Goal: Obtain resource: Download file/media

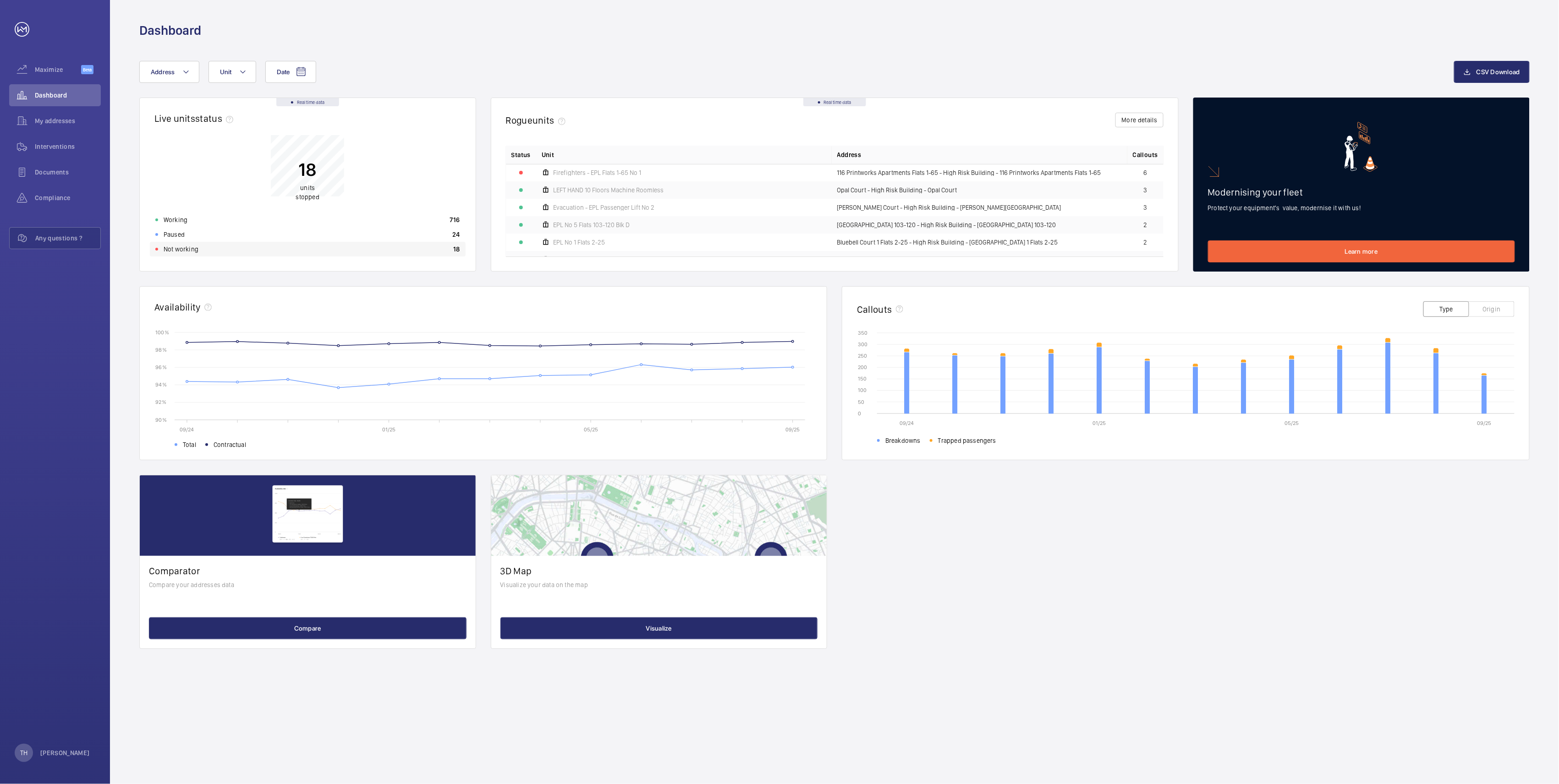
click at [173, 248] on p "Not working" at bounding box center [181, 249] width 35 height 9
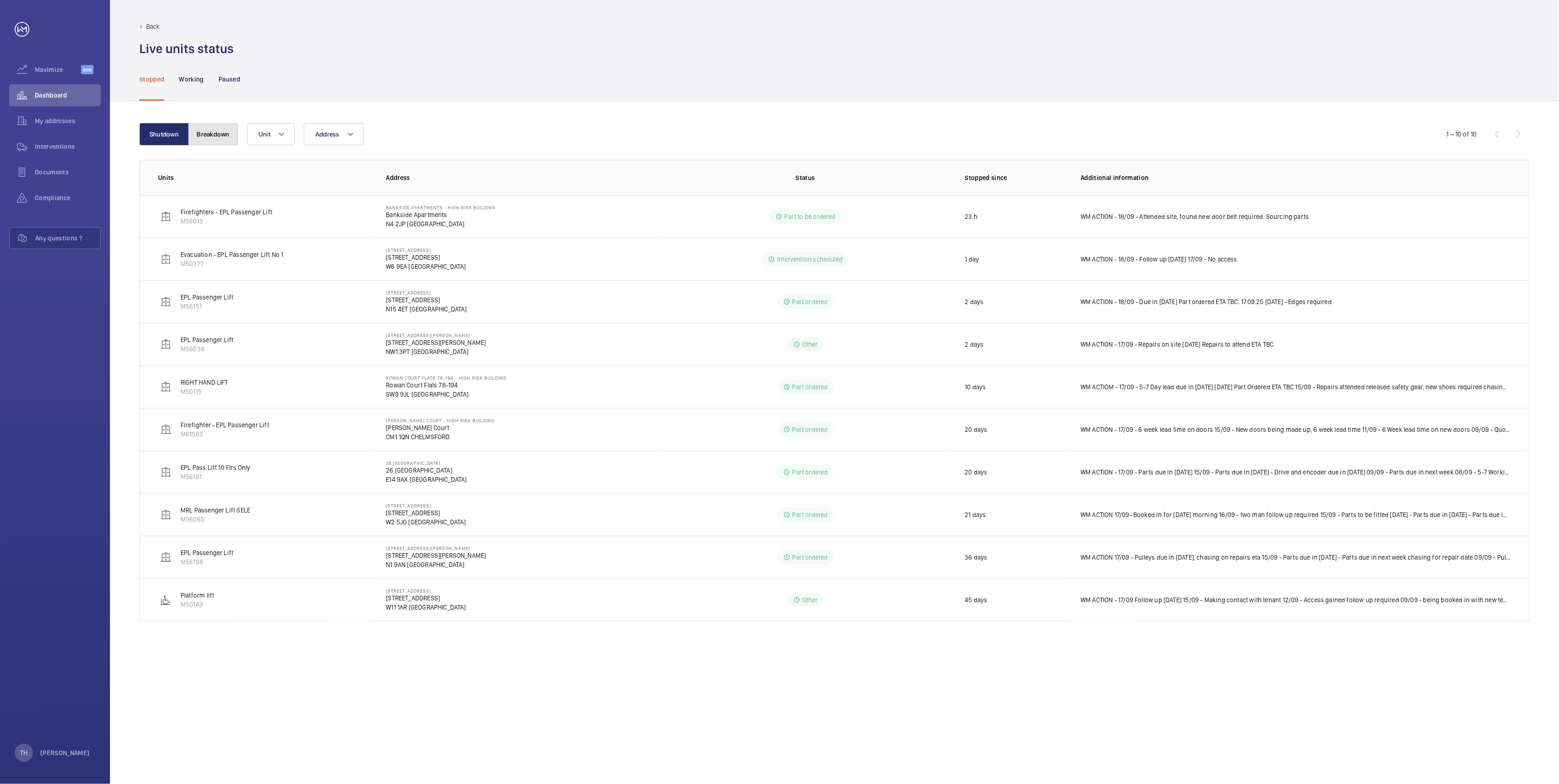
click at [217, 130] on button "Breakdown" at bounding box center [213, 134] width 50 height 22
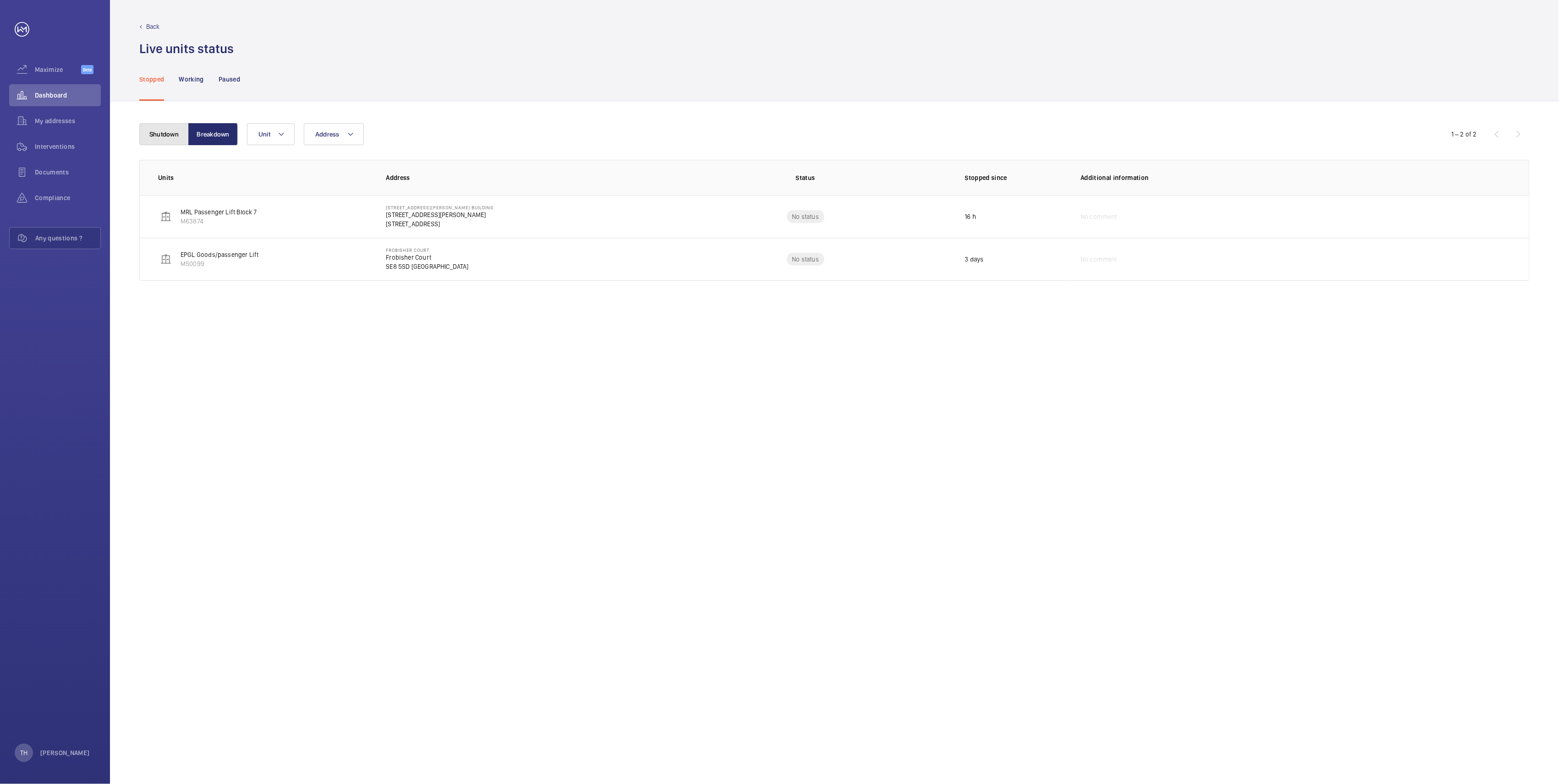
click at [155, 128] on button "Shutdown" at bounding box center [164, 134] width 50 height 22
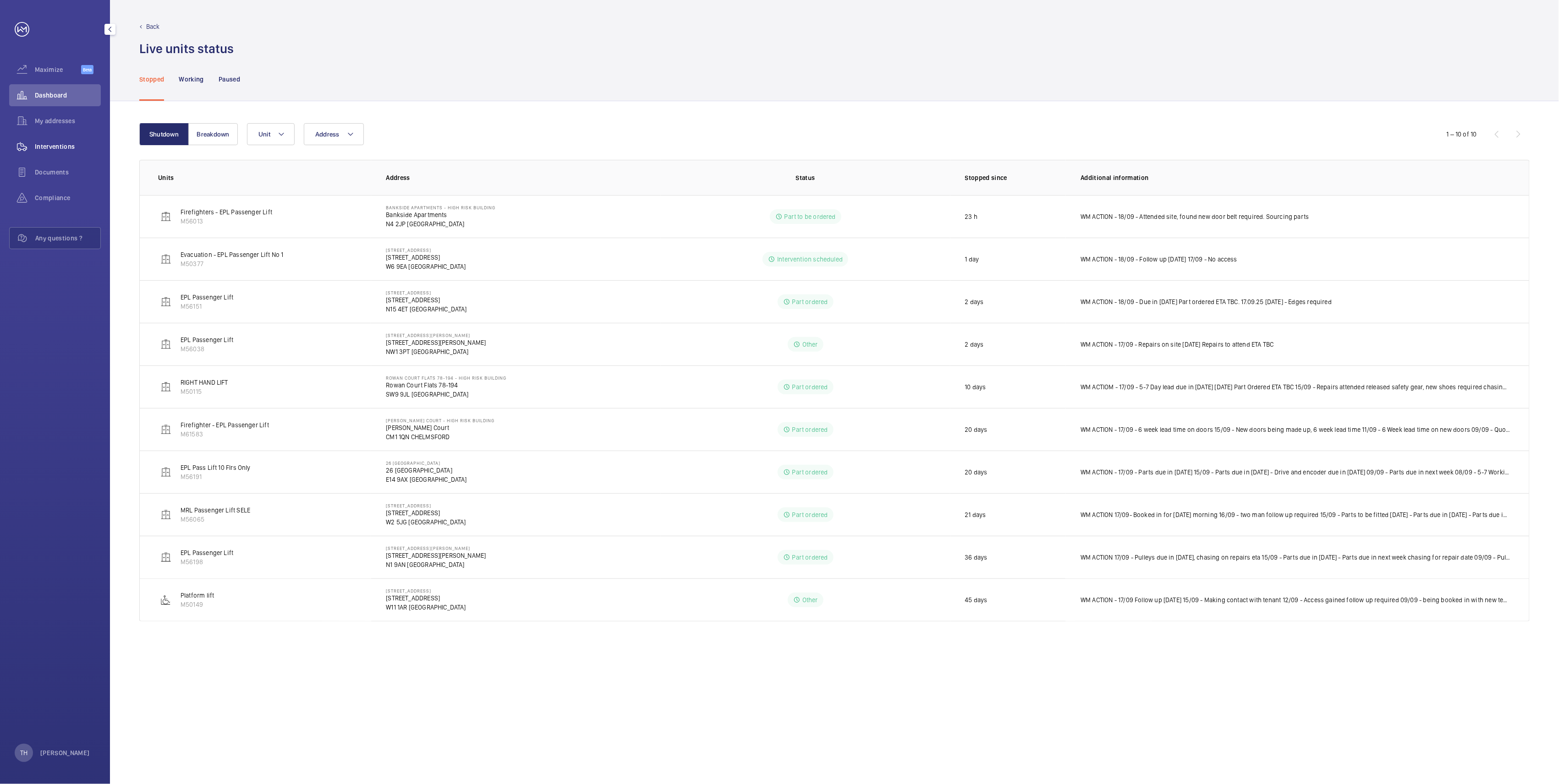
click at [65, 144] on span "Interventions" at bounding box center [68, 146] width 66 height 9
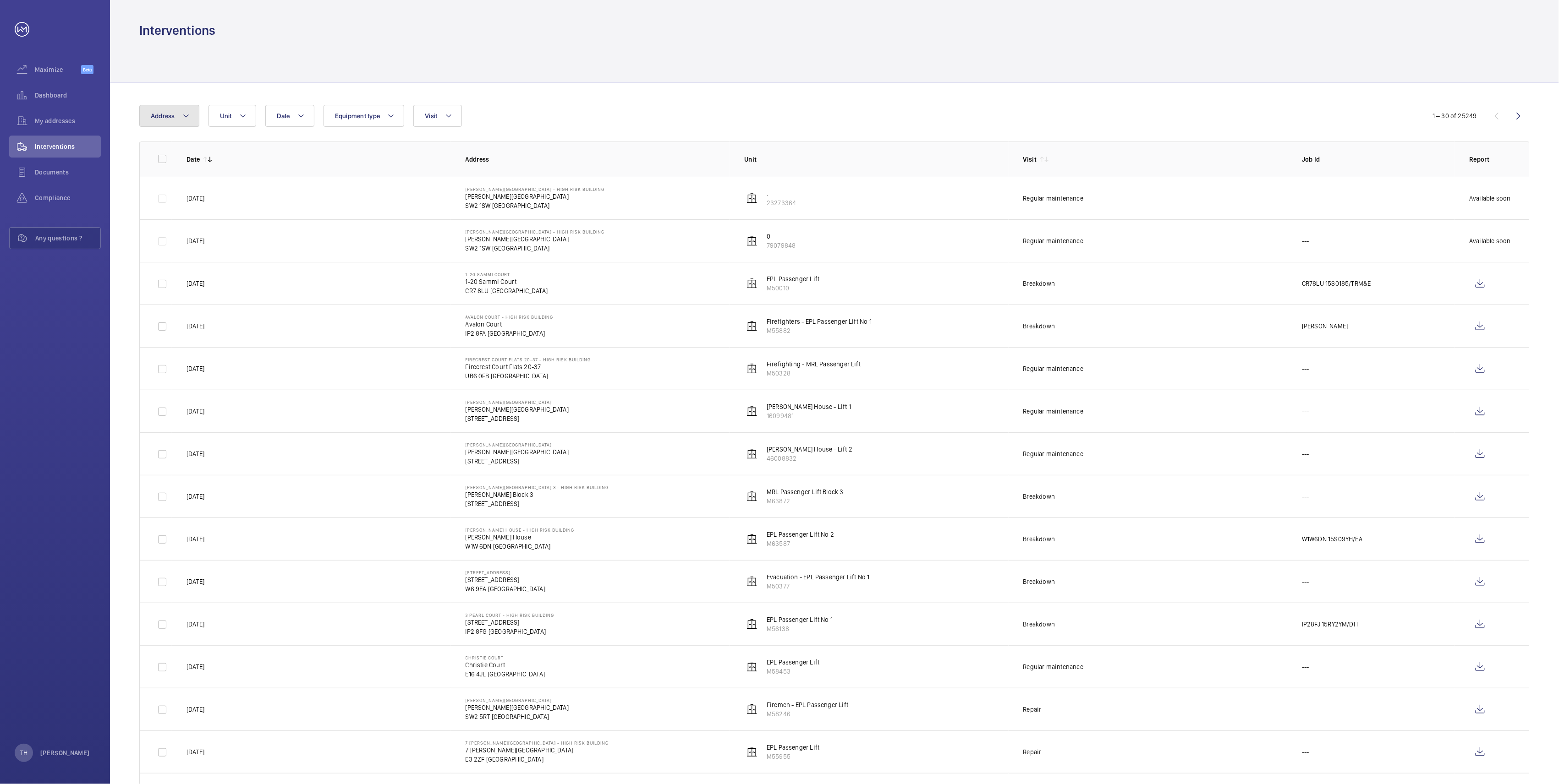
click at [184, 114] on mat-icon at bounding box center [186, 116] width 7 height 11
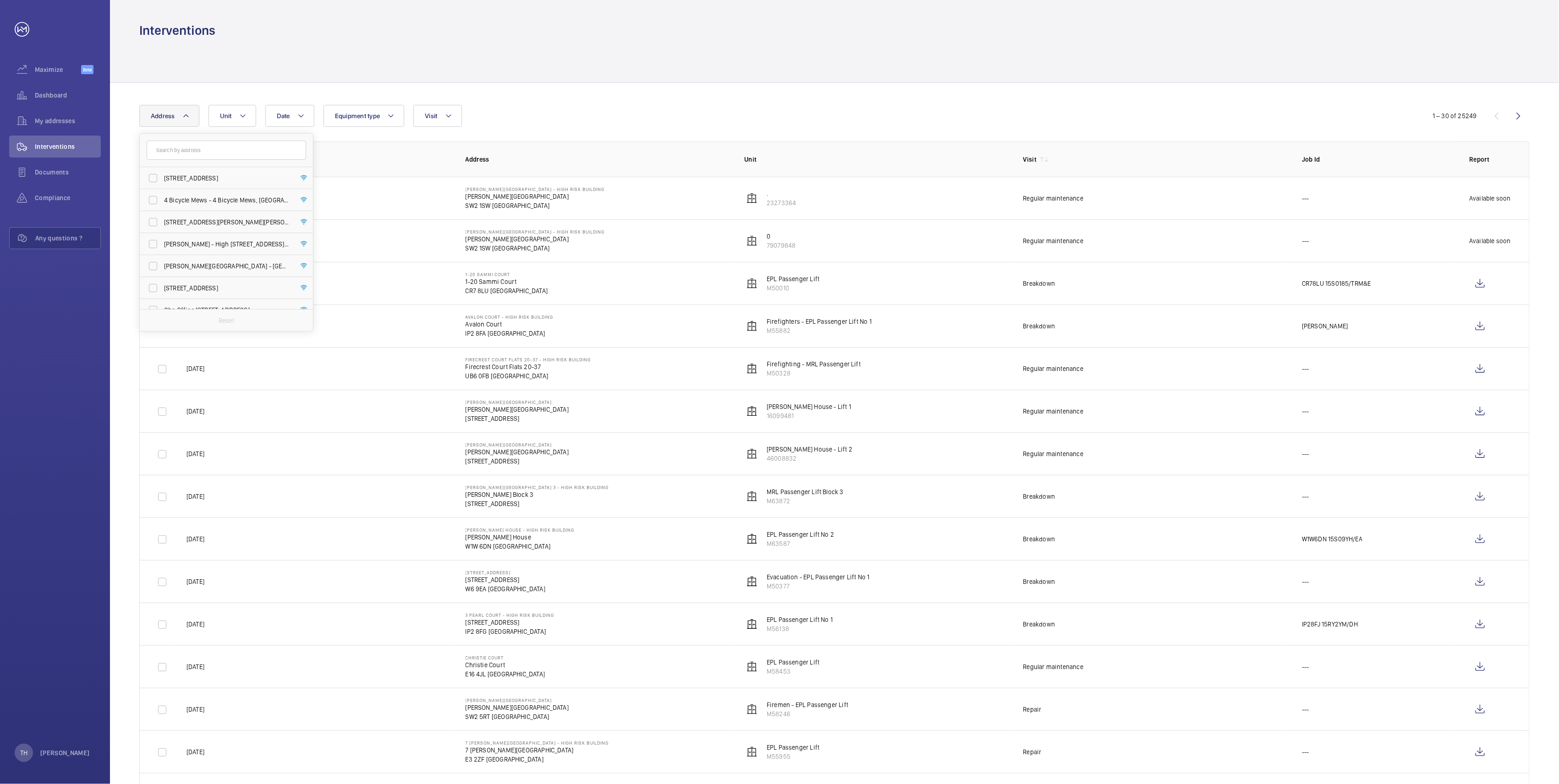
click at [189, 151] on input "text" at bounding box center [226, 150] width 160 height 19
type input "Printworks"
click at [173, 177] on span "116 Printworks Apartments Flats 1-65 - High Risk Building - 116 Printworks Apar…" at bounding box center [227, 178] width 126 height 9
click at [162, 177] on input "116 Printworks Apartments Flats 1-65 - High Risk Building - 116 Printworks Apar…" at bounding box center [153, 178] width 18 height 18
checkbox input "true"
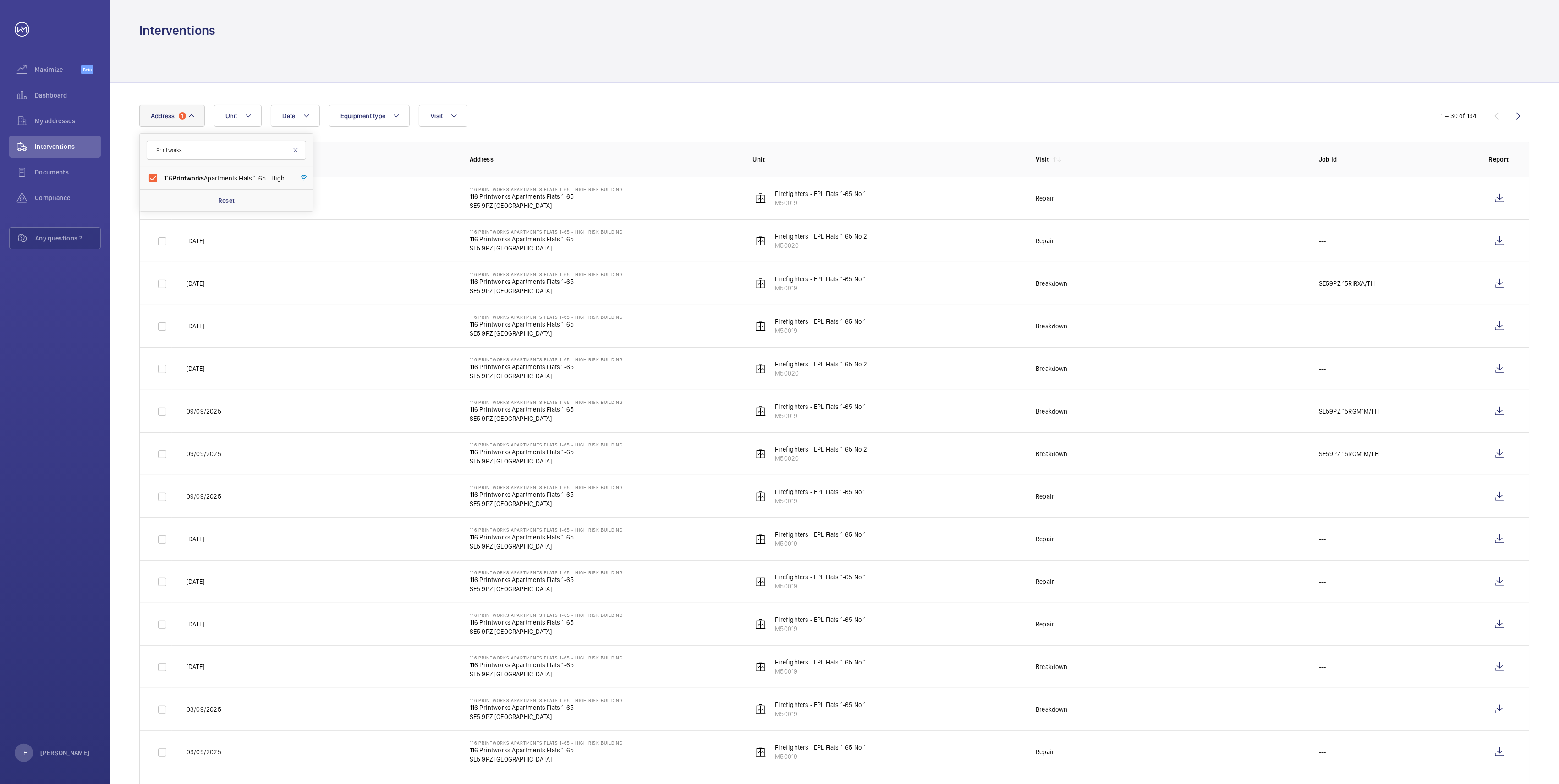
click at [591, 36] on div "Interventions" at bounding box center [834, 30] width 1390 height 17
click at [1497, 192] on wm-front-icon-button at bounding box center [1500, 198] width 22 height 22
click at [192, 114] on mat-icon at bounding box center [191, 116] width 7 height 11
click at [169, 174] on span "116 Printworks Apartments Flats 1-65 - High Risk Building - 116 Printworks Apar…" at bounding box center [227, 178] width 126 height 9
click at [162, 173] on input "116 Printworks Apartments Flats 1-65 - High Risk Building - 116 Printworks Apar…" at bounding box center [153, 178] width 18 height 18
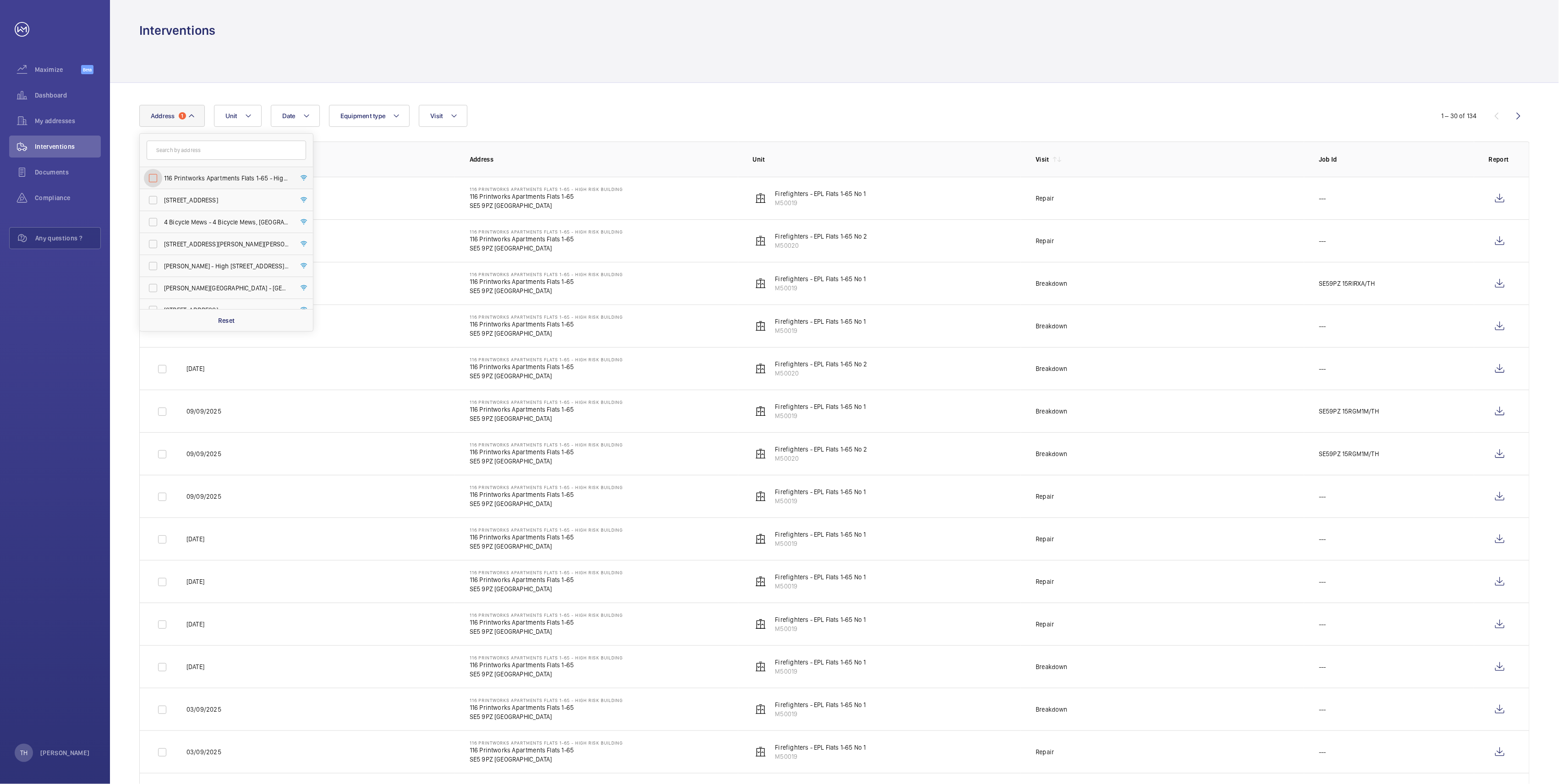
checkbox input "false"
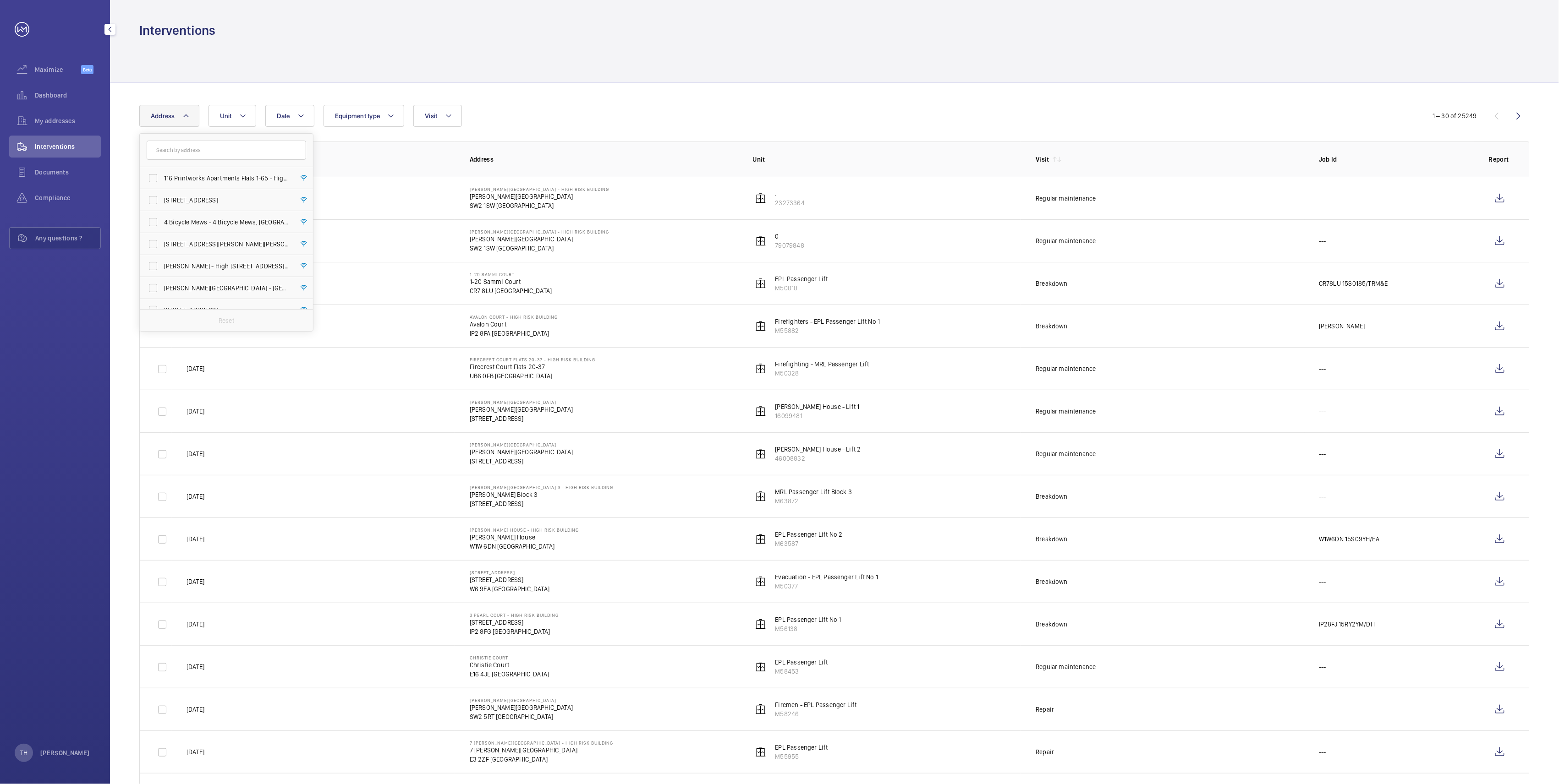
click at [20, 25] on link at bounding box center [22, 29] width 15 height 15
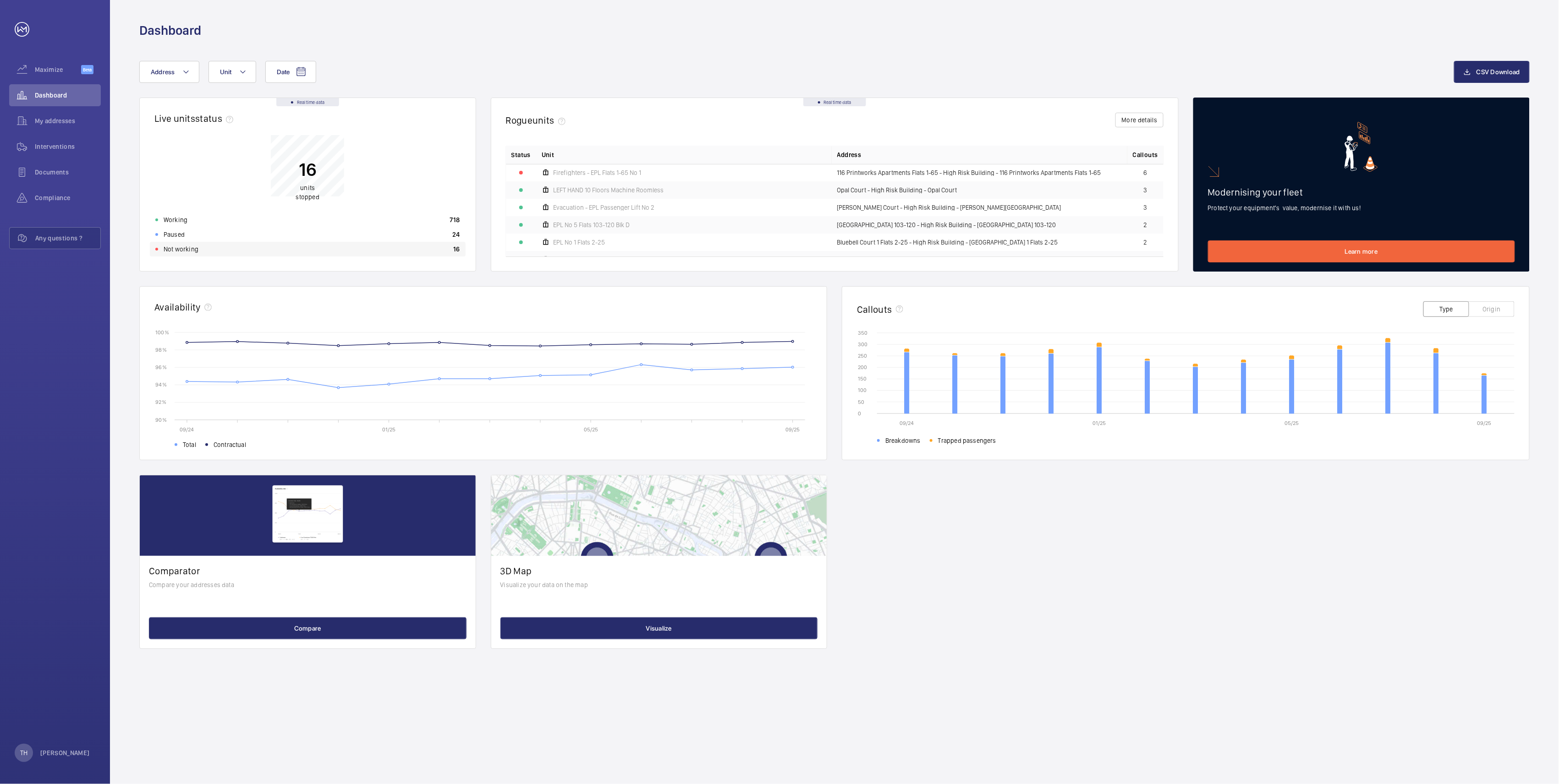
click at [204, 248] on div "Not working 16" at bounding box center [308, 249] width 316 height 15
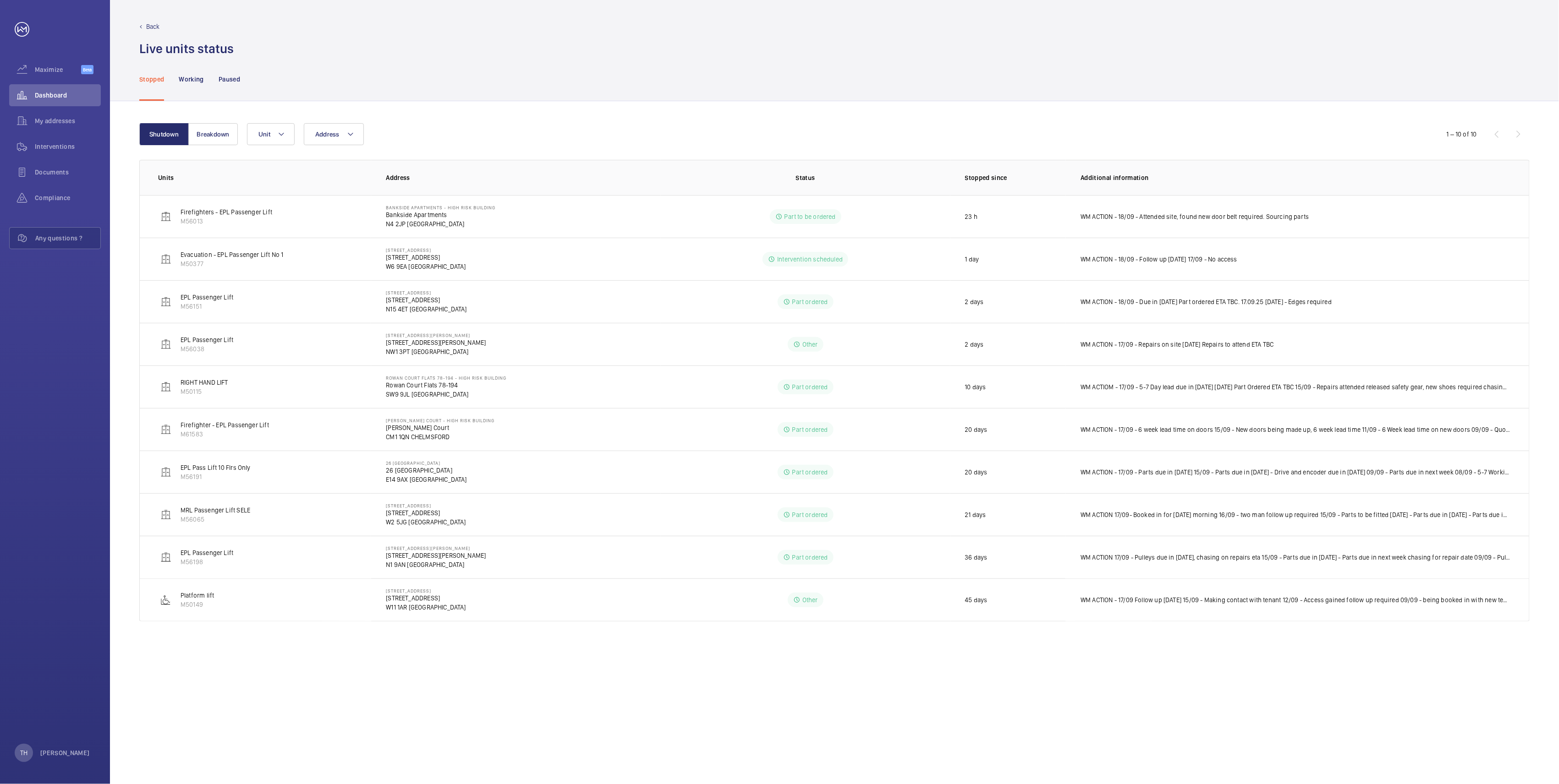
click at [204, 248] on td "Evacuation - EPL Passenger Lift No 1 M50377" at bounding box center [255, 259] width 231 height 42
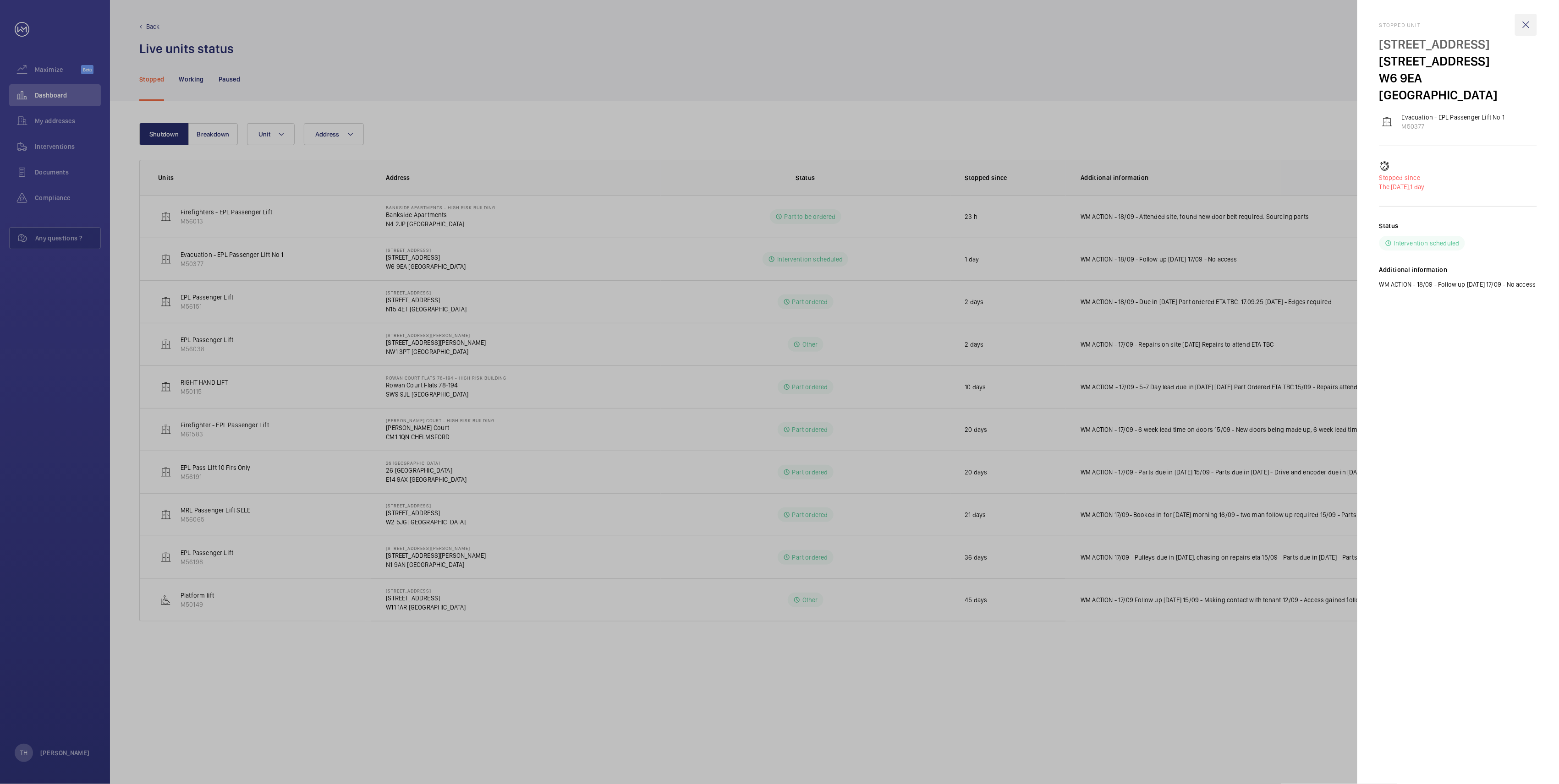
click at [1525, 24] on wm-front-icon-button at bounding box center [1526, 25] width 22 height 22
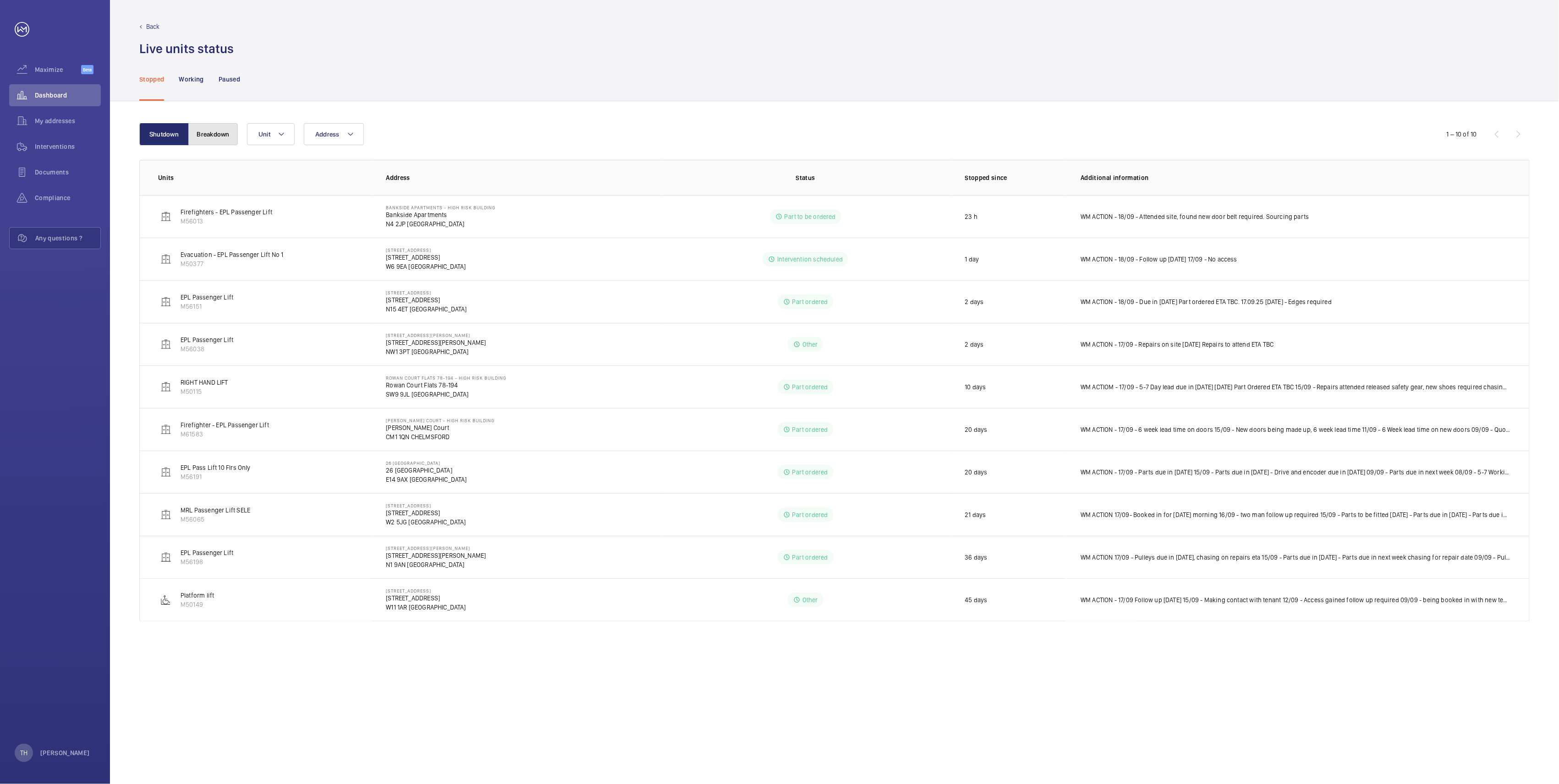
click at [211, 134] on button "Breakdown" at bounding box center [213, 134] width 50 height 22
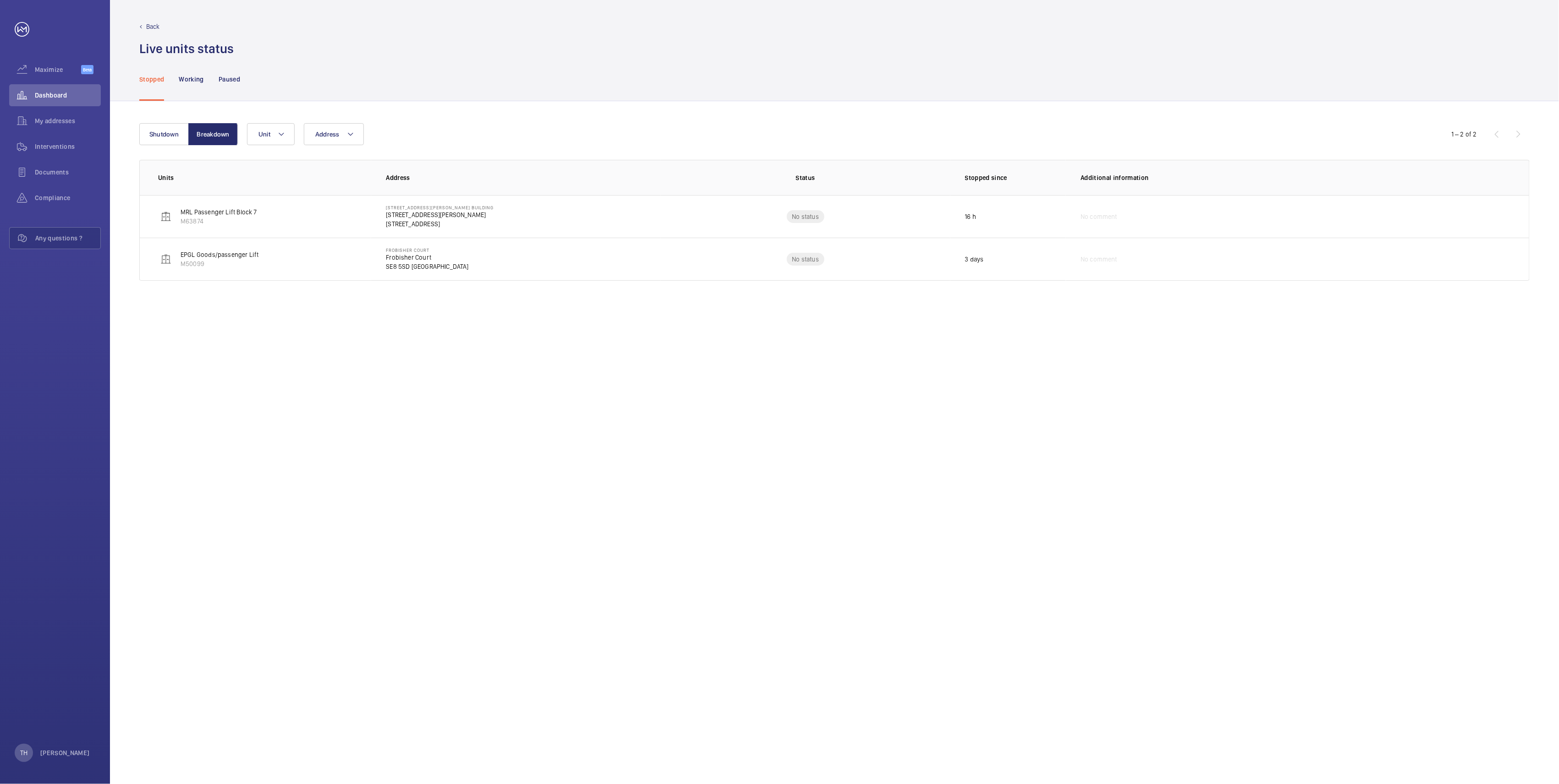
click at [322, 23] on div "Back" at bounding box center [834, 26] width 1390 height 9
